Goal: Obtain resource: Obtain resource

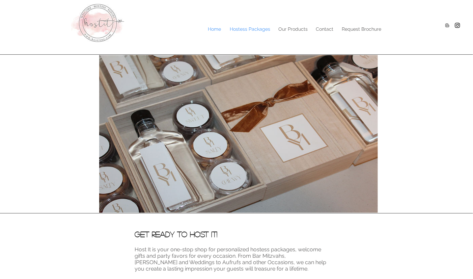
click at [236, 28] on p "Hostess Packages" at bounding box center [249, 29] width 47 height 10
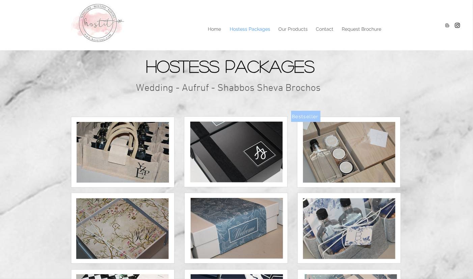
click at [143, 160] on img at bounding box center [123, 152] width 92 height 61
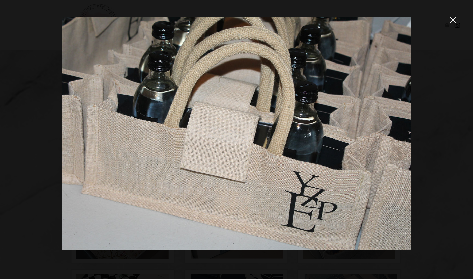
click at [453, 20] on icon "close" at bounding box center [453, 20] width 6 height 6
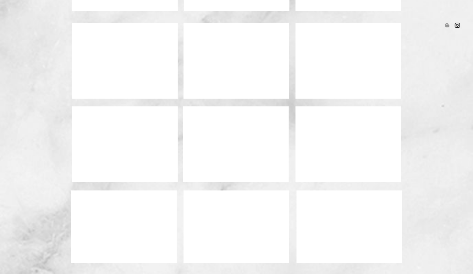
scroll to position [438, 0]
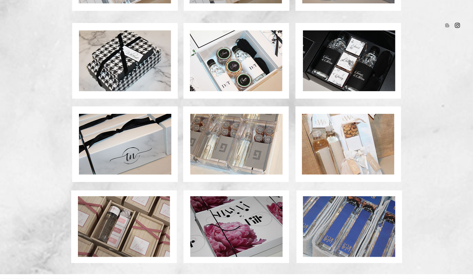
click at [150, 239] on img at bounding box center [124, 226] width 92 height 61
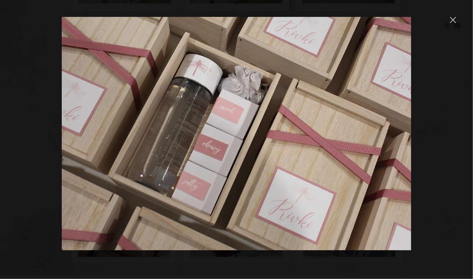
click at [453, 19] on icon "close" at bounding box center [453, 20] width 6 height 6
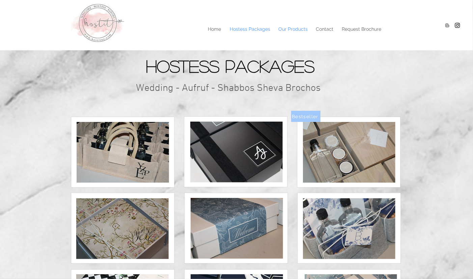
click at [286, 27] on p "Our Products" at bounding box center [293, 29] width 36 height 10
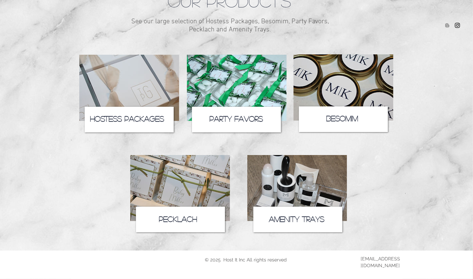
scroll to position [71, 0]
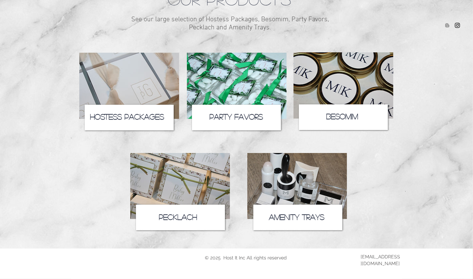
click at [184, 195] on img at bounding box center [180, 186] width 100 height 66
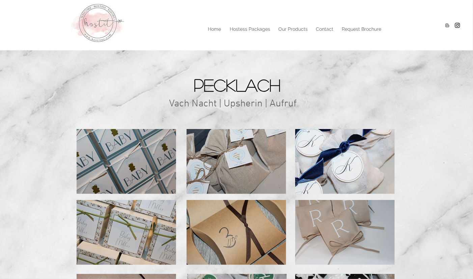
click at [132, 165] on img at bounding box center [126, 161] width 99 height 65
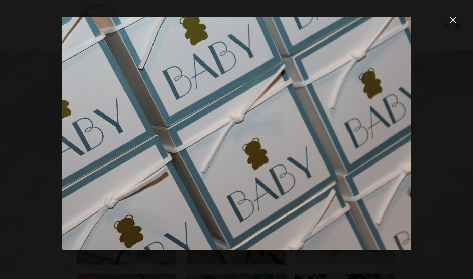
click at [453, 21] on icon "close" at bounding box center [453, 20] width 6 height 6
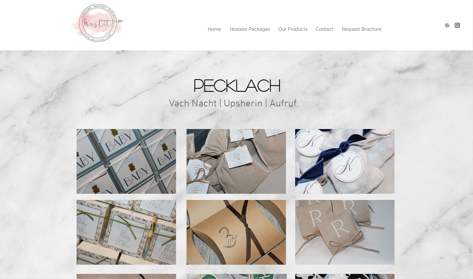
click at [238, 180] on img at bounding box center [236, 161] width 99 height 65
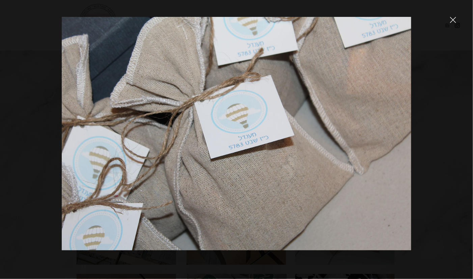
click at [451, 20] on icon "close" at bounding box center [453, 20] width 6 height 6
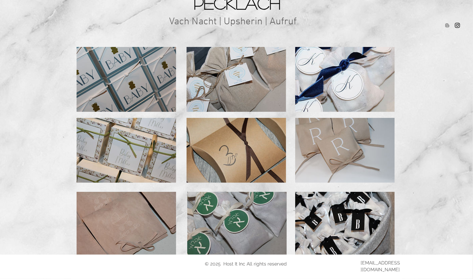
scroll to position [88, 0]
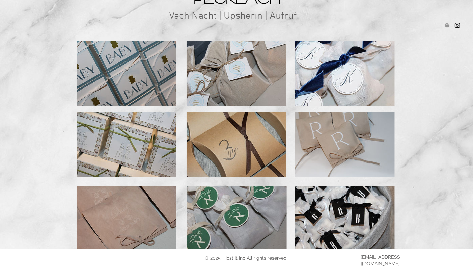
click at [122, 225] on img at bounding box center [126, 218] width 99 height 65
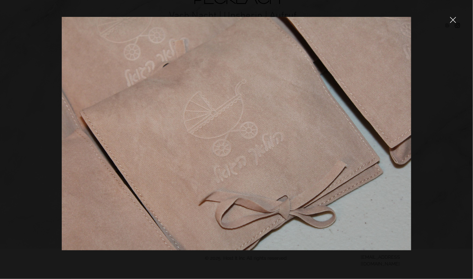
click at [452, 21] on icon "close" at bounding box center [453, 20] width 6 height 6
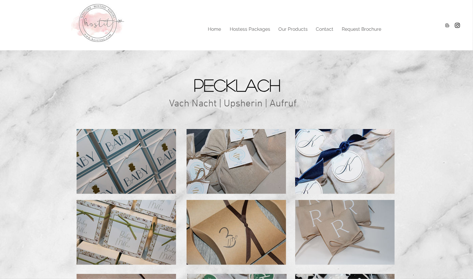
scroll to position [88, 0]
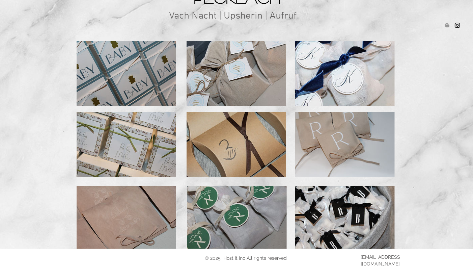
click at [346, 217] on img at bounding box center [344, 218] width 99 height 65
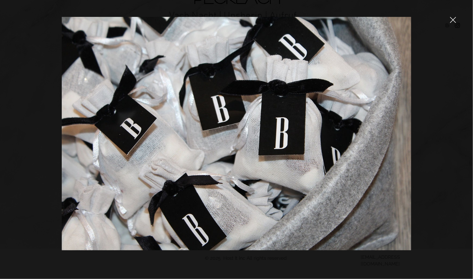
click at [452, 19] on icon "close" at bounding box center [453, 20] width 6 height 6
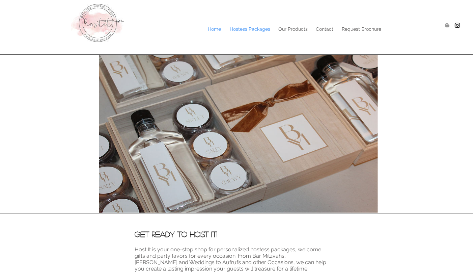
click at [251, 29] on p "Hostess Packages" at bounding box center [249, 29] width 47 height 10
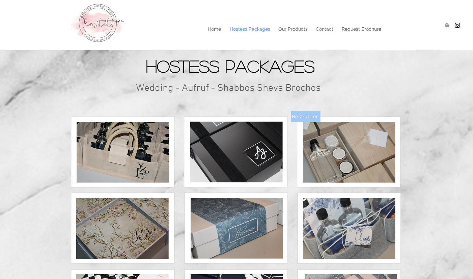
click at [246, 218] on img at bounding box center [237, 228] width 92 height 61
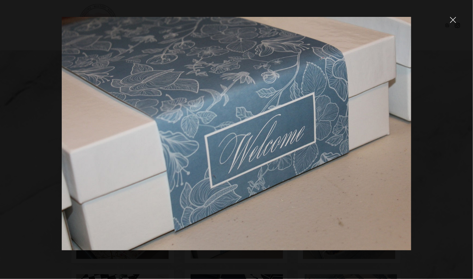
click at [452, 20] on icon "close" at bounding box center [453, 20] width 6 height 6
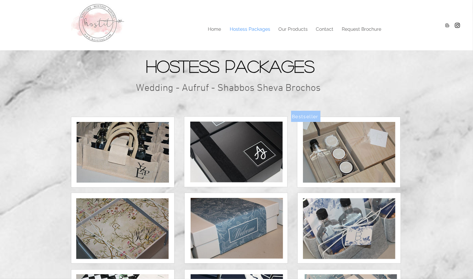
click at [344, 148] on img at bounding box center [349, 152] width 92 height 61
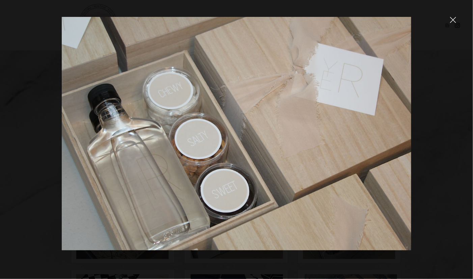
click at [452, 20] on icon "close" at bounding box center [453, 20] width 6 height 6
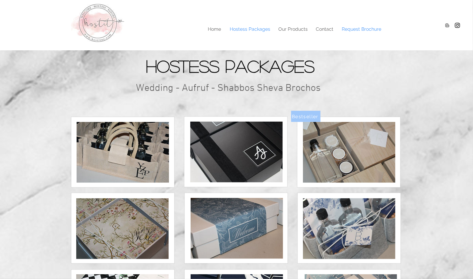
click at [374, 29] on p "Request Brochure" at bounding box center [361, 29] width 46 height 10
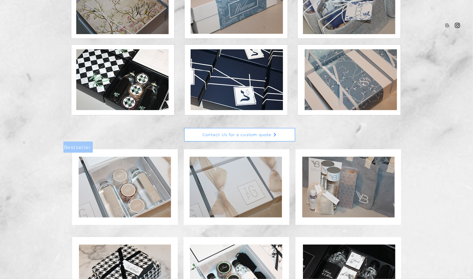
scroll to position [232, 0]
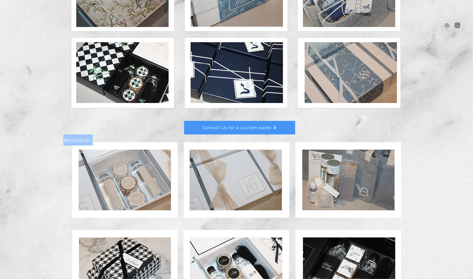
click at [217, 129] on span "Contact Us for a custom quote" at bounding box center [236, 127] width 69 height 5
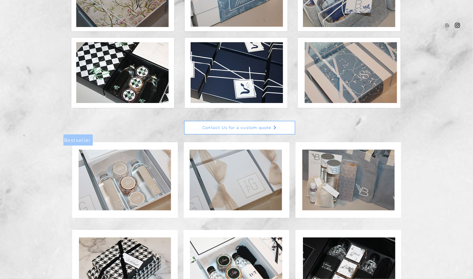
click at [138, 163] on img at bounding box center [125, 179] width 92 height 61
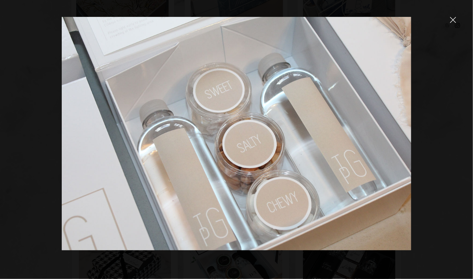
click at [453, 19] on icon "close" at bounding box center [453, 20] width 6 height 6
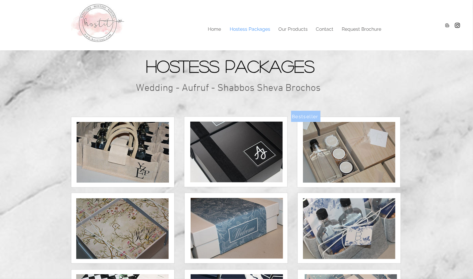
scroll to position [232, 0]
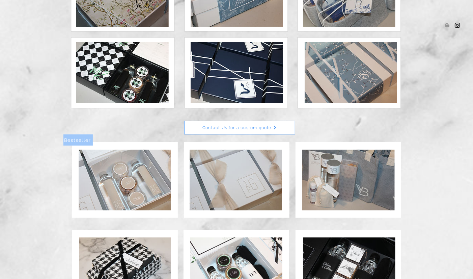
click at [260, 175] on img at bounding box center [236, 179] width 92 height 61
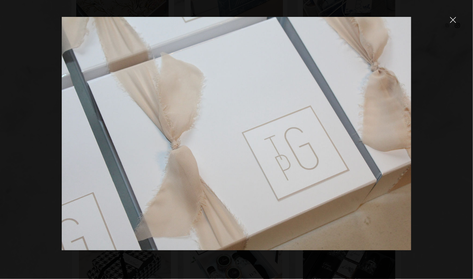
click at [453, 18] on icon "close" at bounding box center [453, 20] width 6 height 6
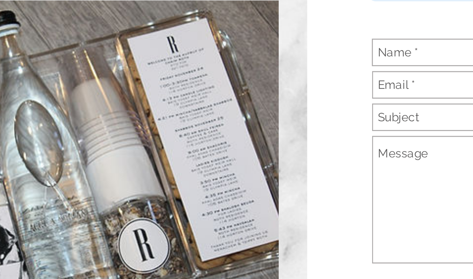
scroll to position [68, 0]
click at [219, 154] on img "main content" at bounding box center [150, 178] width 158 height 113
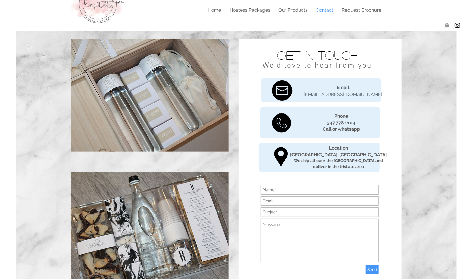
scroll to position [19, 0]
click at [352, 9] on p "Request Brochure" at bounding box center [361, 10] width 46 height 10
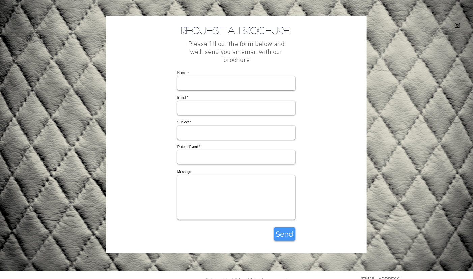
scroll to position [59, 0]
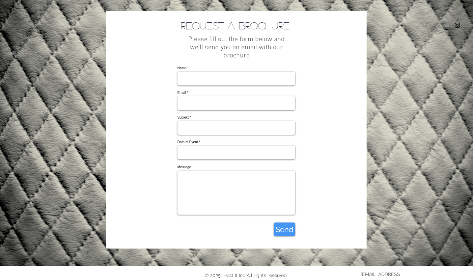
click at [190, 81] on input "Name" at bounding box center [236, 79] width 118 height 14
type input "sholom strickman"
type input "kiddiland477@gmail.com"
click at [375, 85] on img "main content" at bounding box center [236, 140] width 473 height 292
